Goal: Task Accomplishment & Management: Complete application form

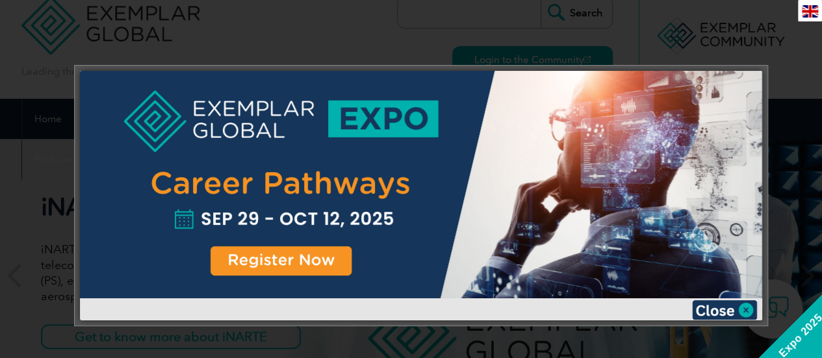
scroll to position [32, 0]
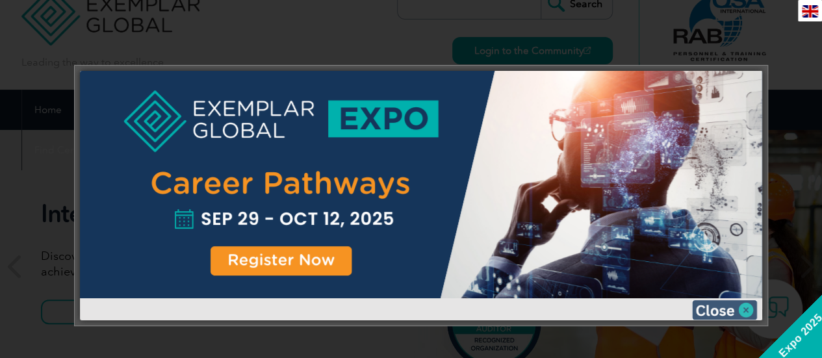
click at [725, 309] on img at bounding box center [724, 309] width 65 height 19
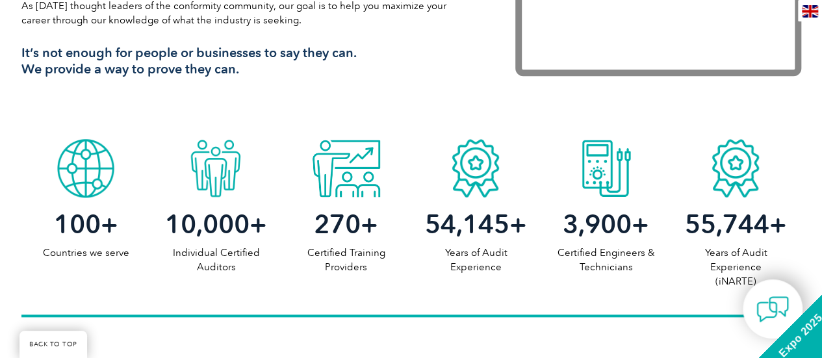
scroll to position [0, 0]
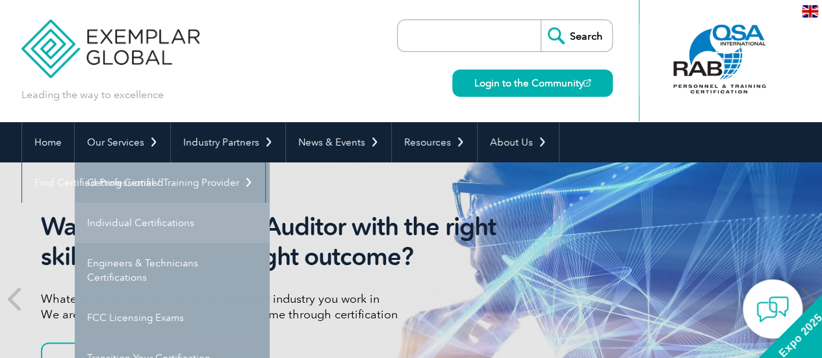
click at [150, 222] on link "Individual Certifications" at bounding box center [172, 223] width 195 height 40
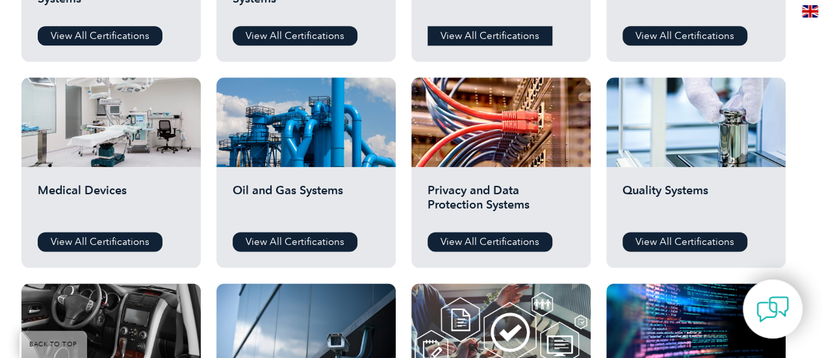
scroll to position [796, 0]
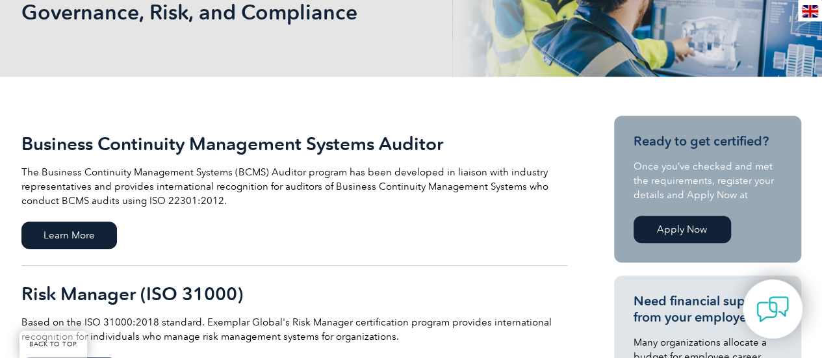
scroll to position [213, 0]
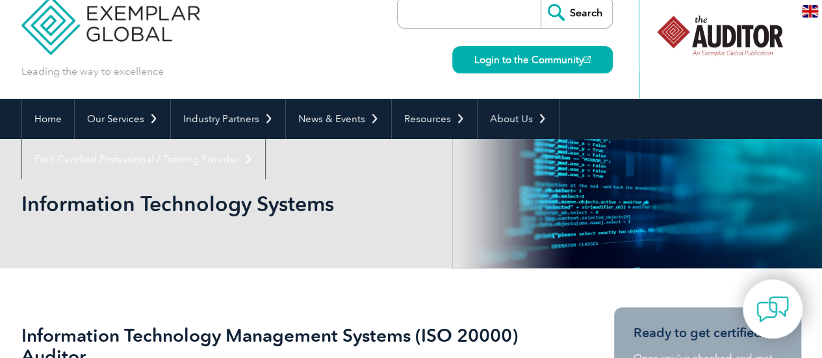
scroll to position [16, 0]
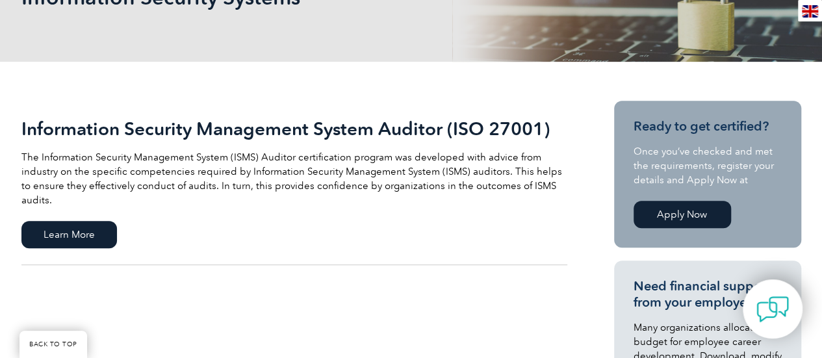
scroll to position [229, 0]
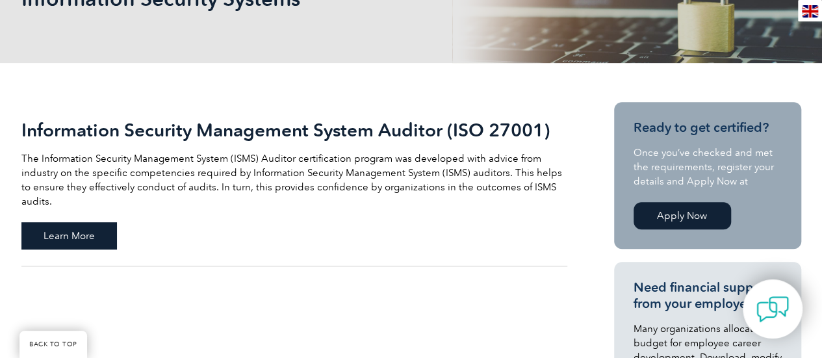
click at [90, 222] on span "Learn More" at bounding box center [68, 235] width 95 height 27
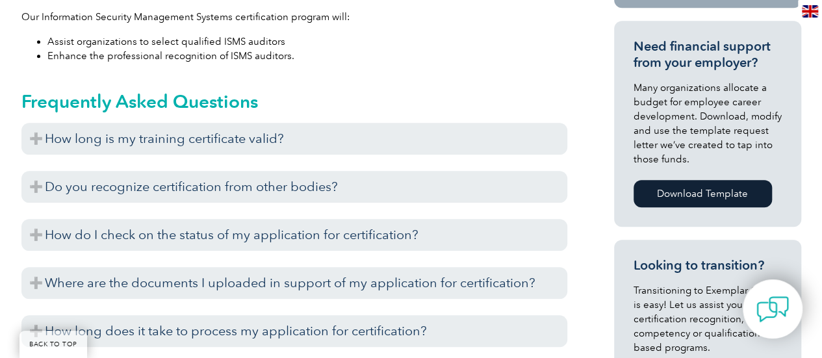
scroll to position [587, 0]
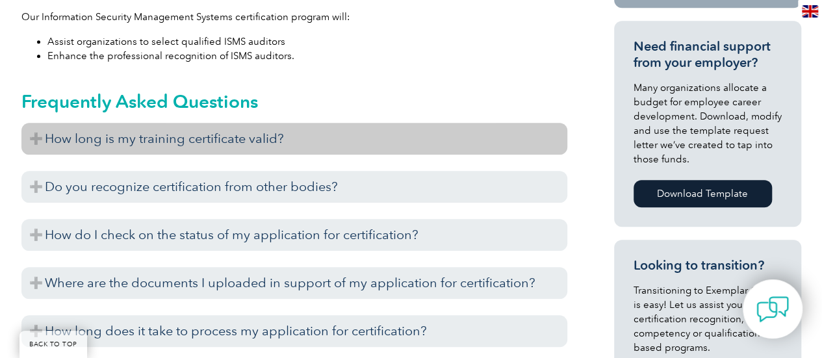
click at [42, 138] on h3 "How long is my training certificate valid?" at bounding box center [294, 139] width 546 height 32
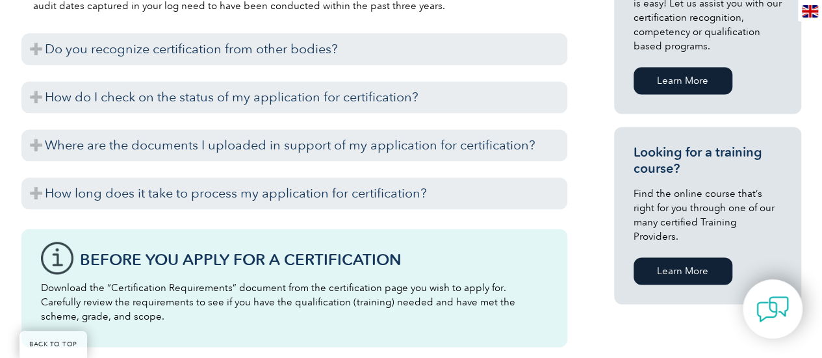
scroll to position [885, 0]
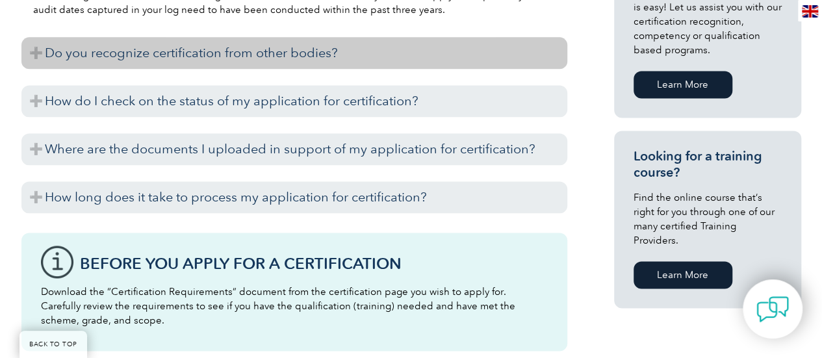
click at [36, 58] on h3 "Do you recognize certification from other bodies?" at bounding box center [294, 53] width 546 height 32
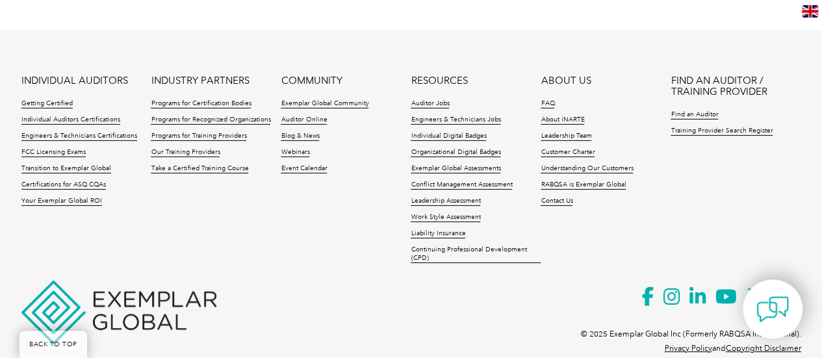
scroll to position [1972, 0]
click at [554, 198] on link "Contact Us" at bounding box center [556, 200] width 32 height 9
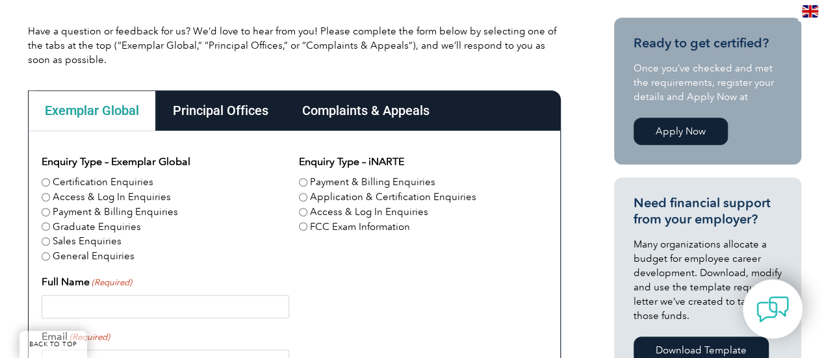
scroll to position [314, 0]
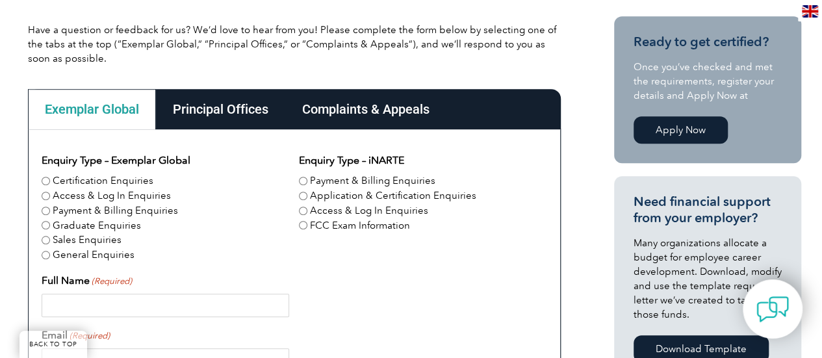
click at [44, 179] on input "Certification Enquiries" at bounding box center [46, 181] width 8 height 8
radio input "true"
click at [300, 193] on input "Application & Certification Enquiries" at bounding box center [303, 196] width 8 height 8
radio input "true"
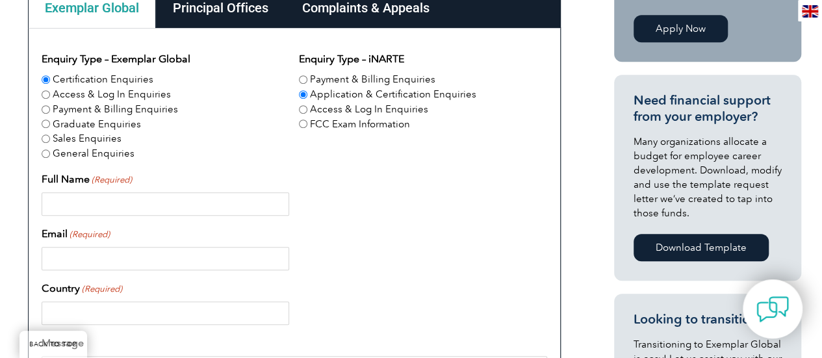
scroll to position [416, 0]
click at [192, 197] on input "Full Name (Required)" at bounding box center [165, 203] width 247 height 23
type input "[PERSON_NAME] [PERSON_NAME]"
type input "[GEOGRAPHIC_DATA]"
type input "[PHONE_NUMBER]"
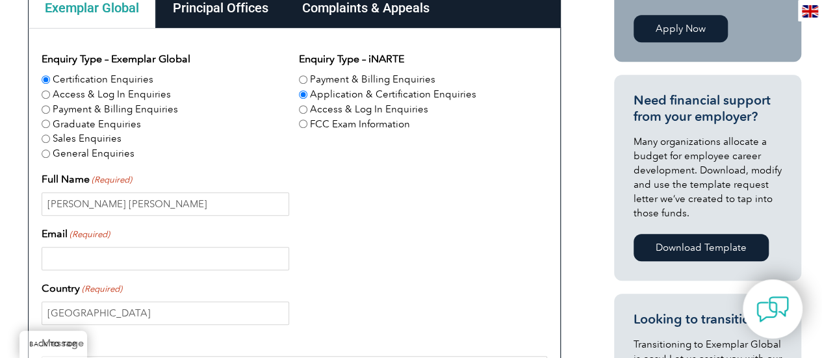
click at [182, 262] on input "Email (Required)" at bounding box center [165, 258] width 247 height 23
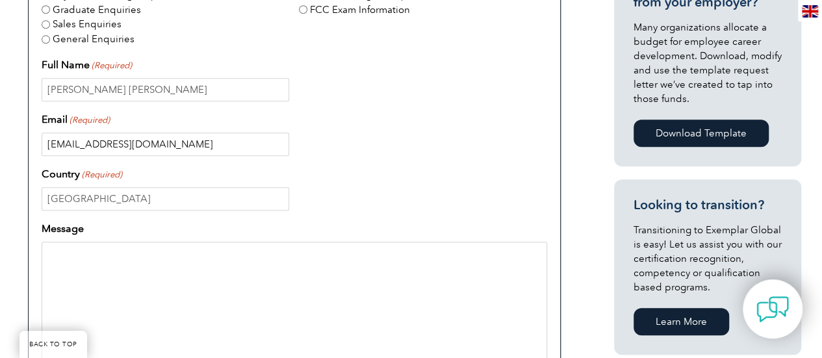
scroll to position [530, 0]
type input "[EMAIL_ADDRESS][DOMAIN_NAME]"
click at [182, 262] on textarea "Message" at bounding box center [294, 304] width 505 height 125
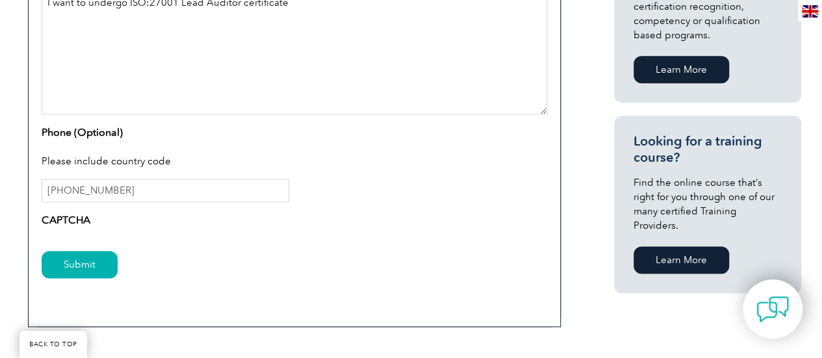
scroll to position [783, 0]
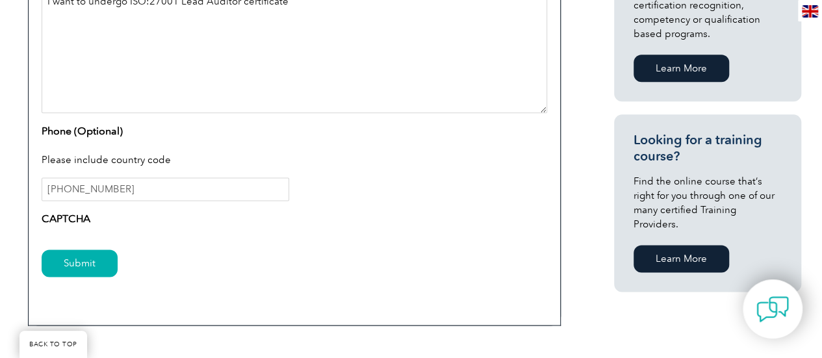
type textarea "I want to undergo ISO:27001 Lead Auditor certificate"
click at [158, 240] on div "Submit" at bounding box center [294, 264] width 505 height 57
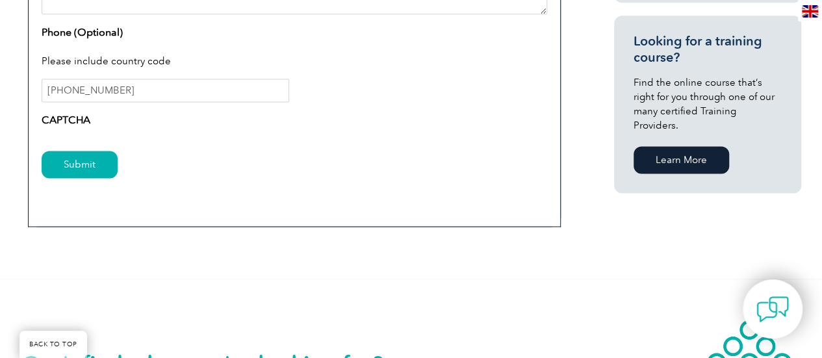
scroll to position [881, 0]
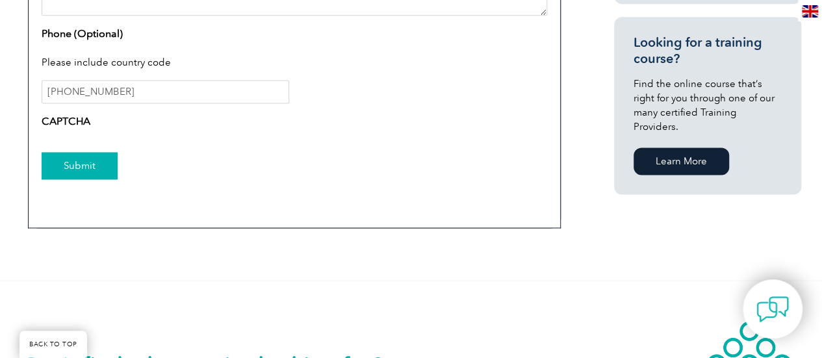
click at [91, 171] on input "Submit" at bounding box center [80, 165] width 76 height 27
click at [101, 167] on input "Submit" at bounding box center [80, 165] width 76 height 27
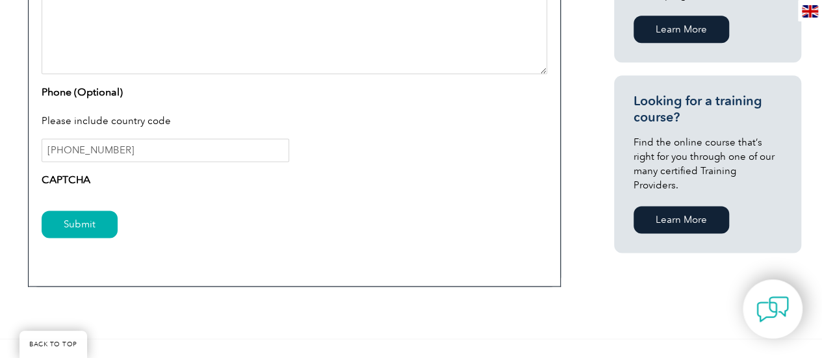
scroll to position [833, 0]
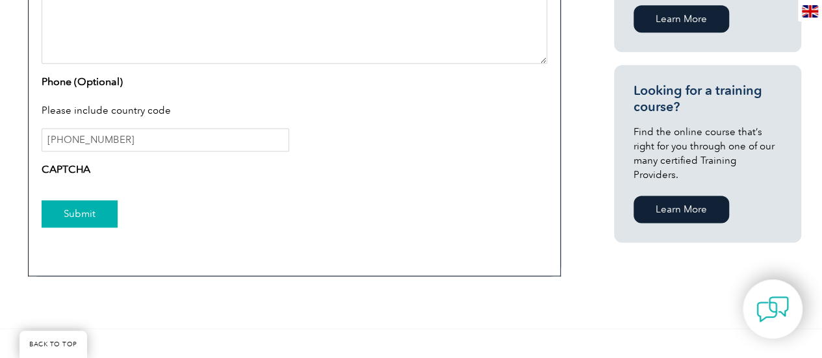
click at [64, 211] on input "Submit" at bounding box center [80, 213] width 76 height 27
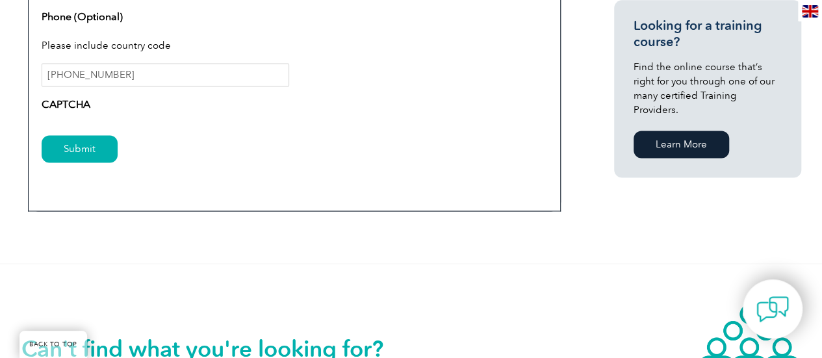
scroll to position [896, 0]
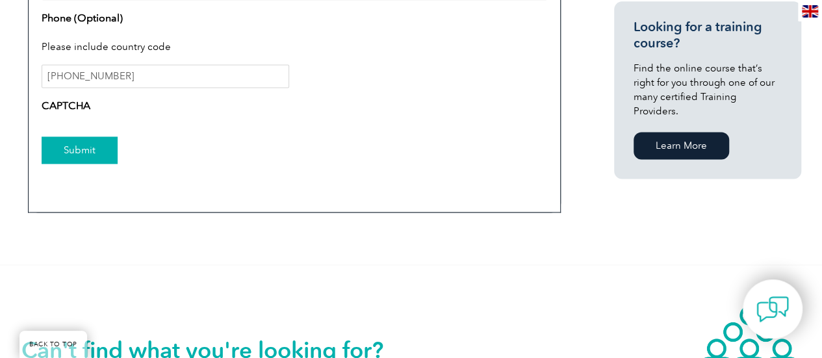
click at [83, 149] on input "Submit" at bounding box center [80, 149] width 76 height 27
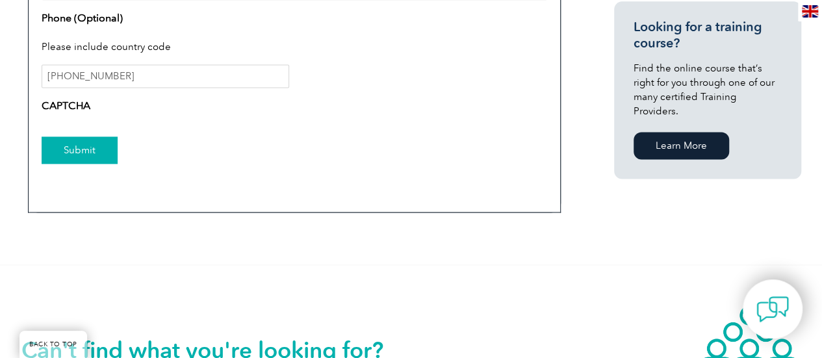
click at [83, 149] on input "Submit" at bounding box center [80, 149] width 76 height 27
click at [85, 149] on input "Submit" at bounding box center [80, 149] width 76 height 27
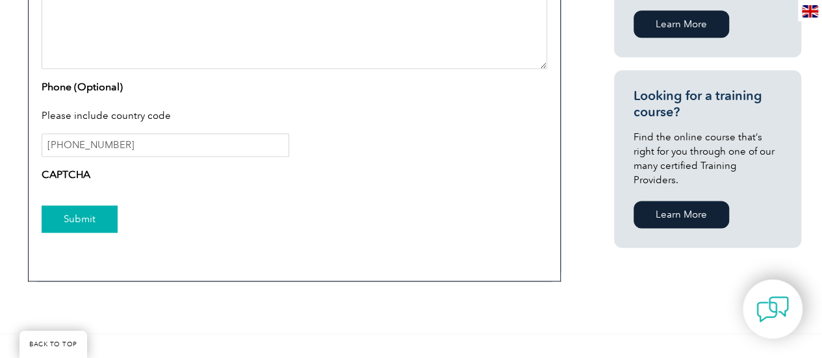
scroll to position [828, 0]
drag, startPoint x: 66, startPoint y: 147, endPoint x: 25, endPoint y: 147, distance: 40.9
click at [275, 207] on div "Submit" at bounding box center [294, 220] width 505 height 57
click at [136, 144] on input "[PHONE_NUMBER]" at bounding box center [165, 144] width 247 height 23
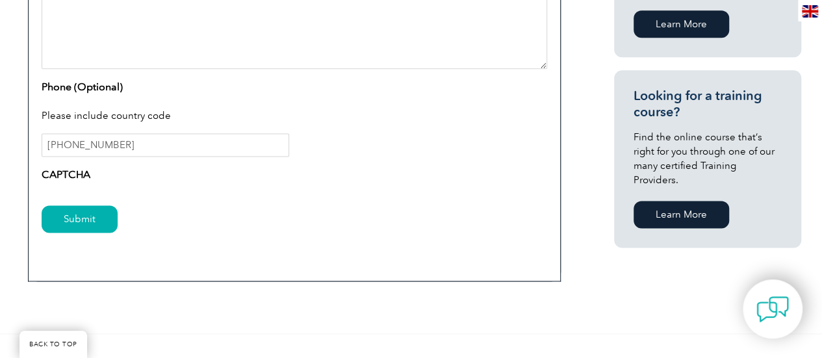
click at [288, 211] on div "Submit" at bounding box center [294, 220] width 505 height 57
drag, startPoint x: 141, startPoint y: 147, endPoint x: 30, endPoint y: 139, distance: 111.3
click at [297, 212] on div "Submit" at bounding box center [294, 220] width 505 height 57
click at [69, 217] on input "Submit" at bounding box center [80, 218] width 76 height 27
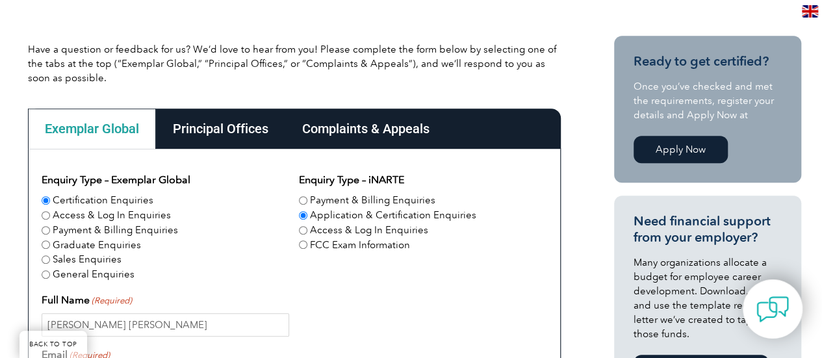
scroll to position [0, 0]
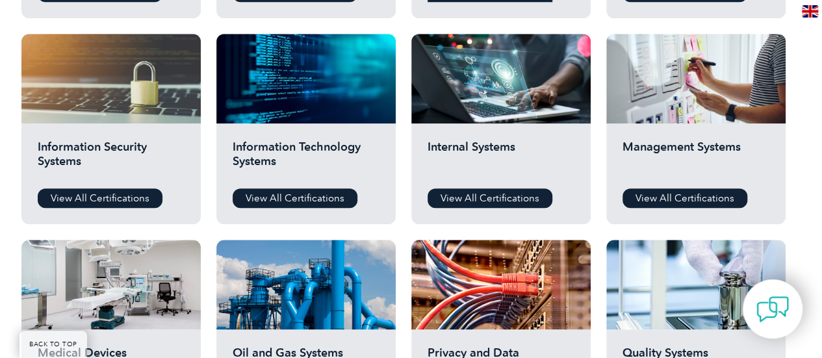
scroll to position [664, 0]
